Goal: Navigation & Orientation: Find specific page/section

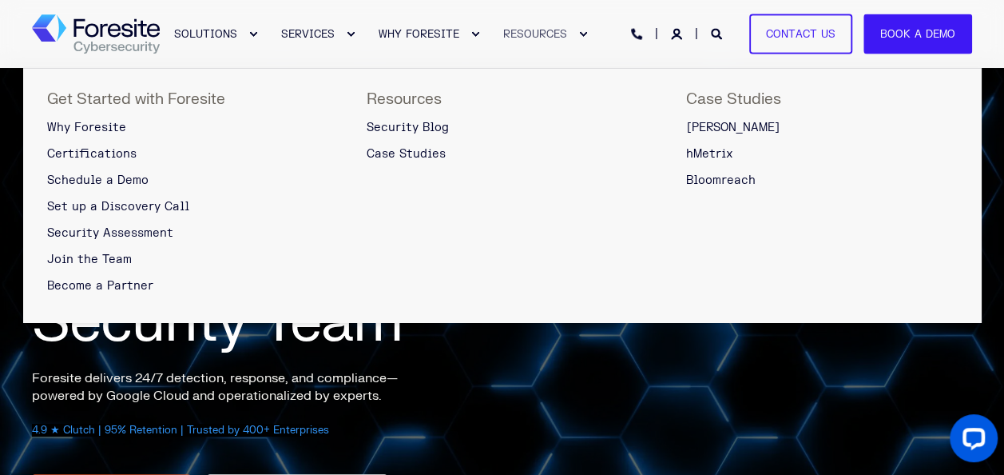
click at [578, 31] on div "Expand RESOURCES" at bounding box center [583, 35] width 10 height 10
click at [579, 32] on div "Expand RESOURCES" at bounding box center [583, 35] width 10 height 10
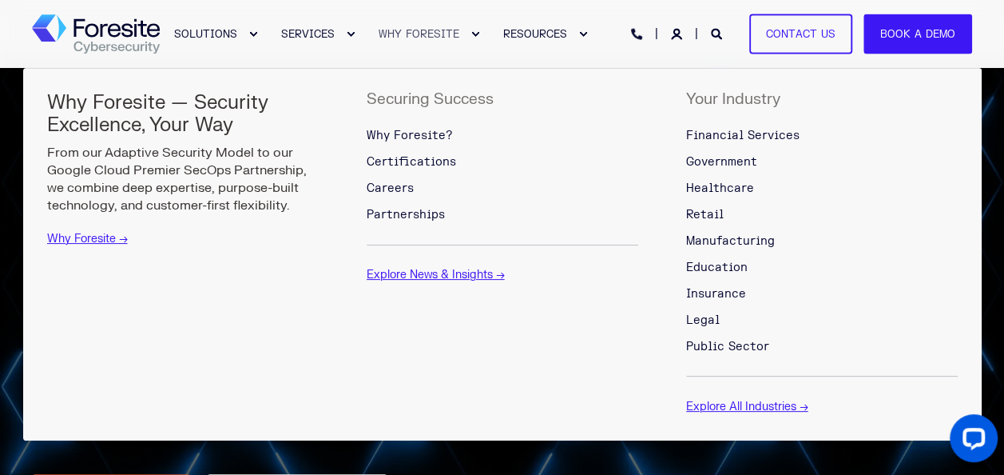
click at [471, 34] on div "Expand WHY FORESITE" at bounding box center [476, 35] width 10 height 10
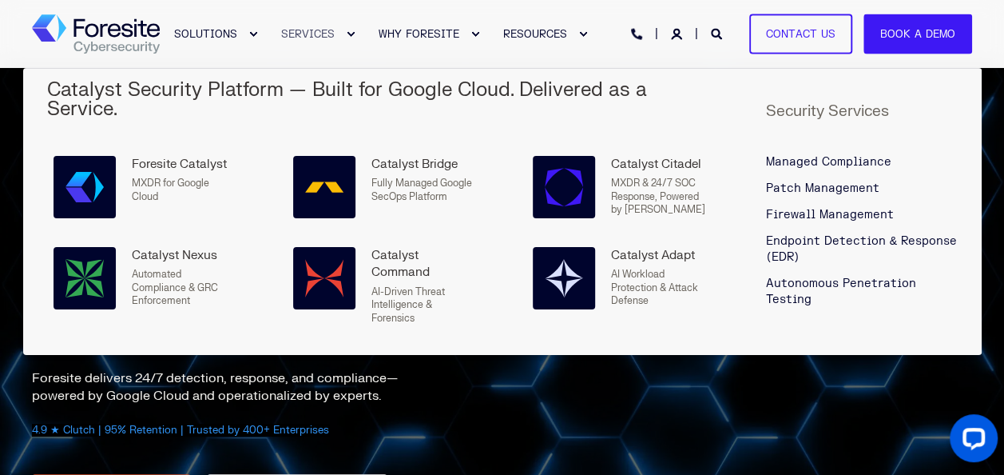
click at [346, 34] on div "Expand SERVICES" at bounding box center [351, 35] width 10 height 10
click at [347, 32] on div "Expand SERVICES" at bounding box center [351, 35] width 10 height 10
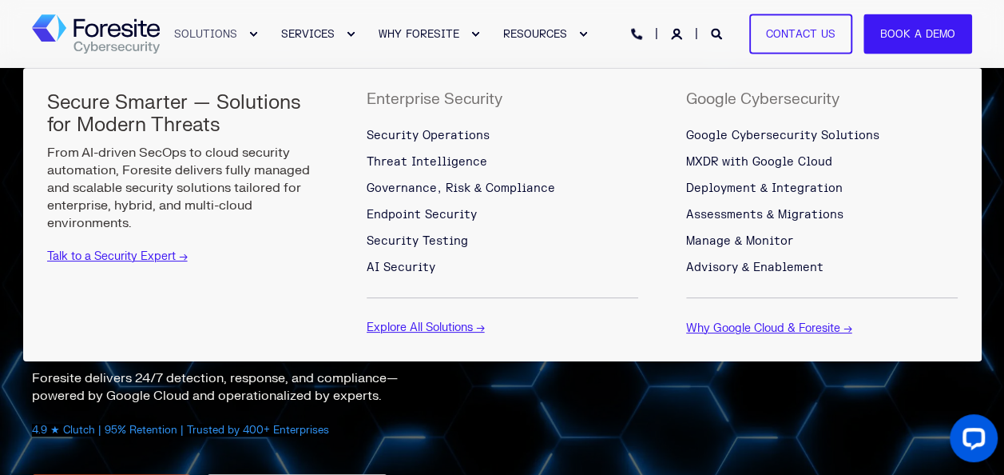
click at [252, 31] on div "Expand SOLUTIONS" at bounding box center [253, 35] width 10 height 10
click at [249, 35] on div "Expand SOLUTIONS" at bounding box center [253, 35] width 10 height 10
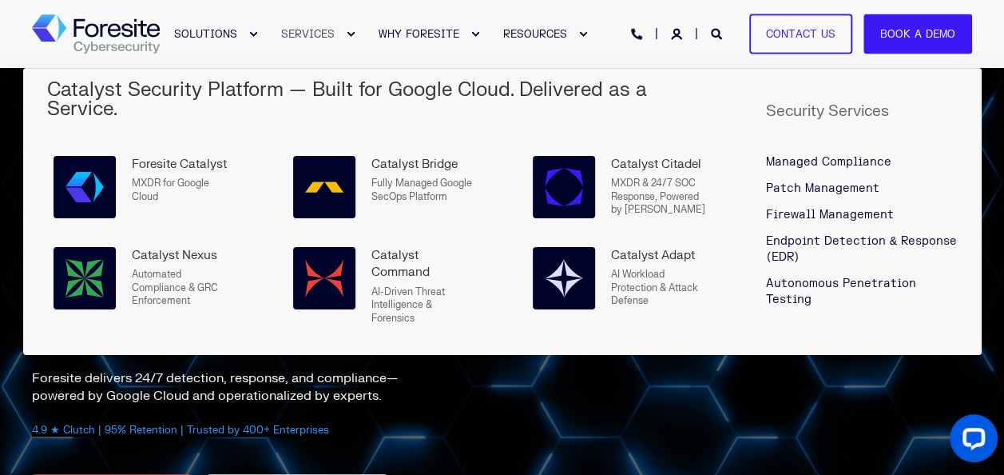
click at [351, 30] on div "Expand SERVICES" at bounding box center [351, 35] width 10 height 10
click at [353, 40] on link "SERVICES" at bounding box center [309, 34] width 97 height 68
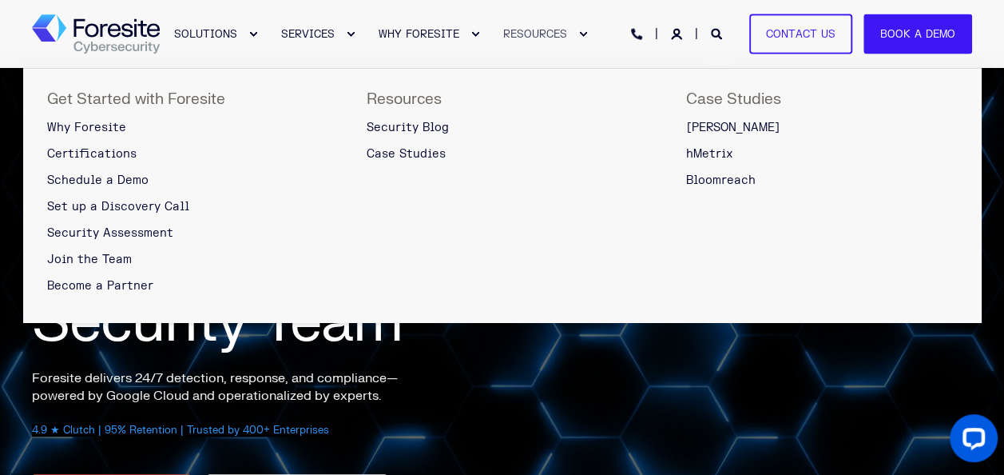
click at [580, 30] on div "Expand RESOURCES" at bounding box center [583, 35] width 10 height 10
